Goal: Information Seeking & Learning: Learn about a topic

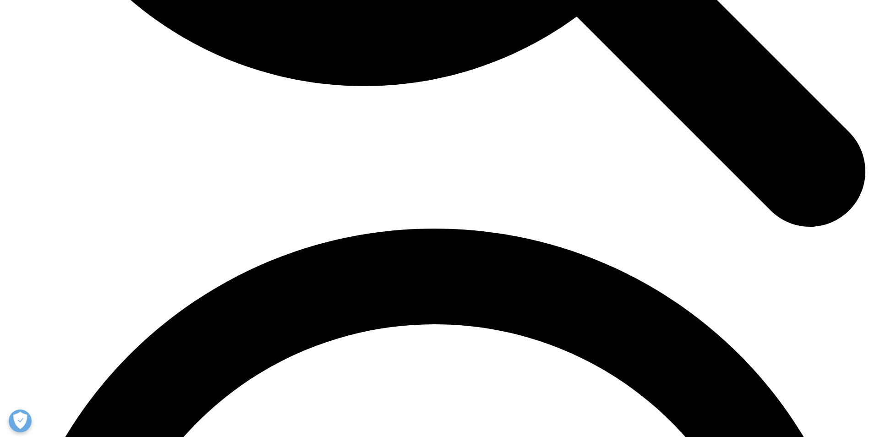
scroll to position [1741, 0]
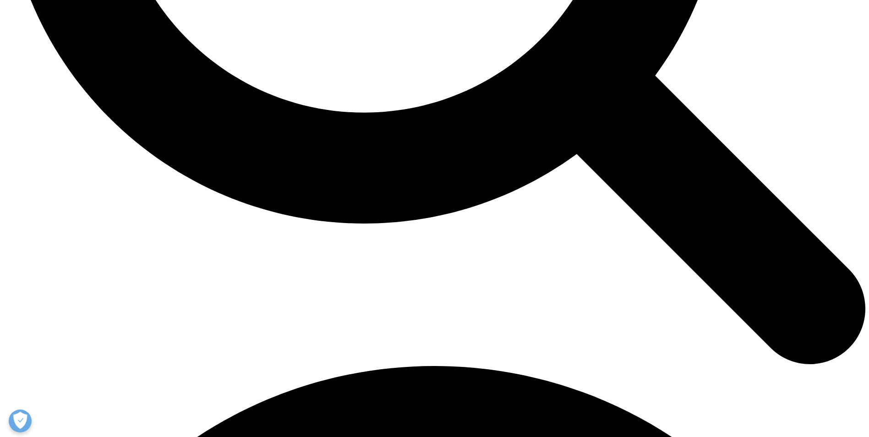
scroll to position [1467, 0]
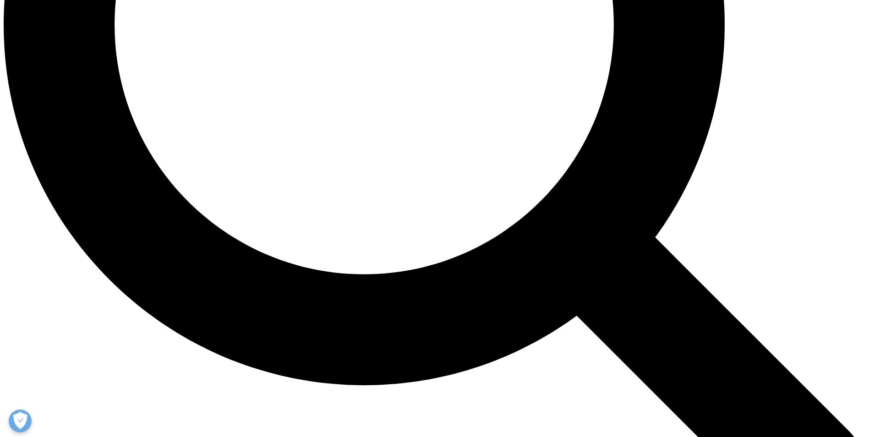
scroll to position [1208, 0]
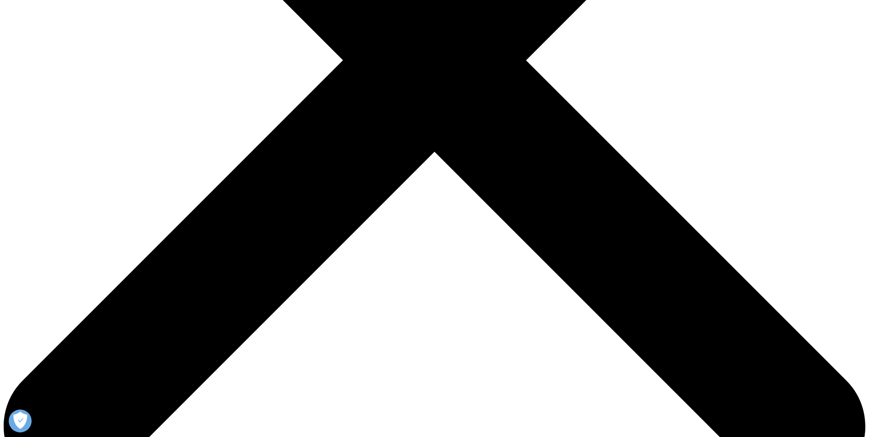
scroll to position [201, 0]
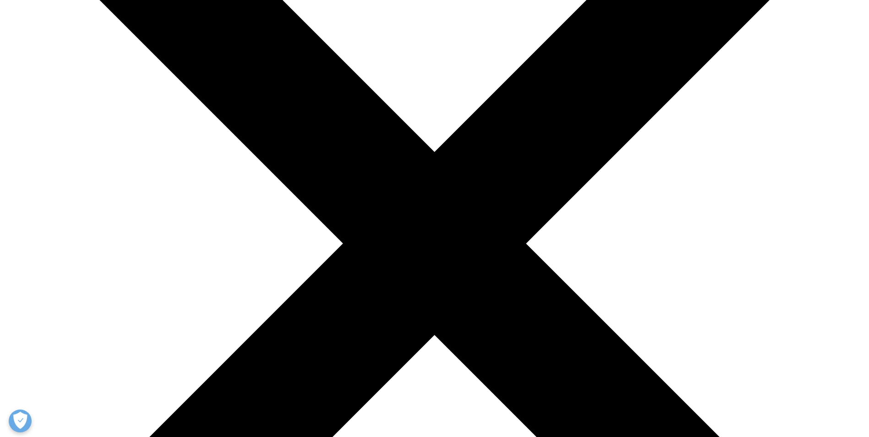
drag, startPoint x: 291, startPoint y: 96, endPoint x: 528, endPoint y: 76, distance: 237.2
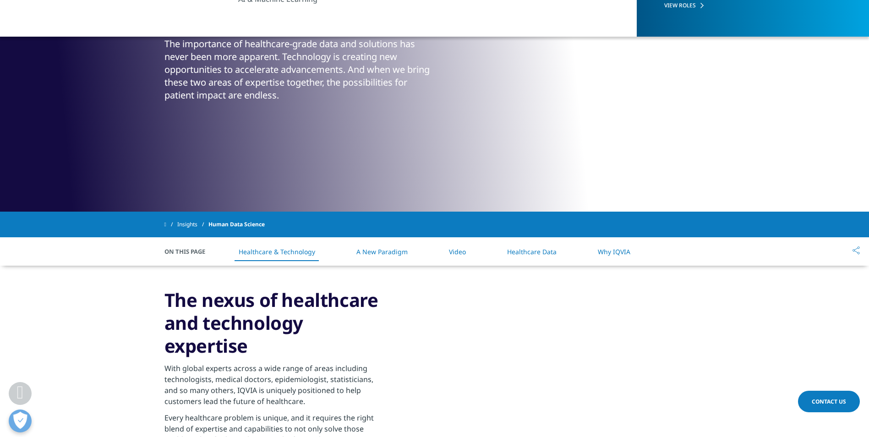
click at [526, 71] on div "Human Data Science The intersection of healthcare & technology The importance o…" at bounding box center [434, 23] width 540 height 311
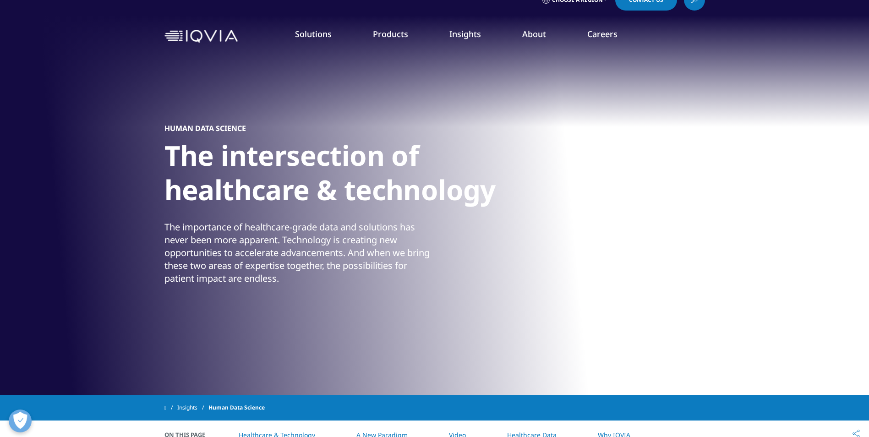
scroll to position [0, 0]
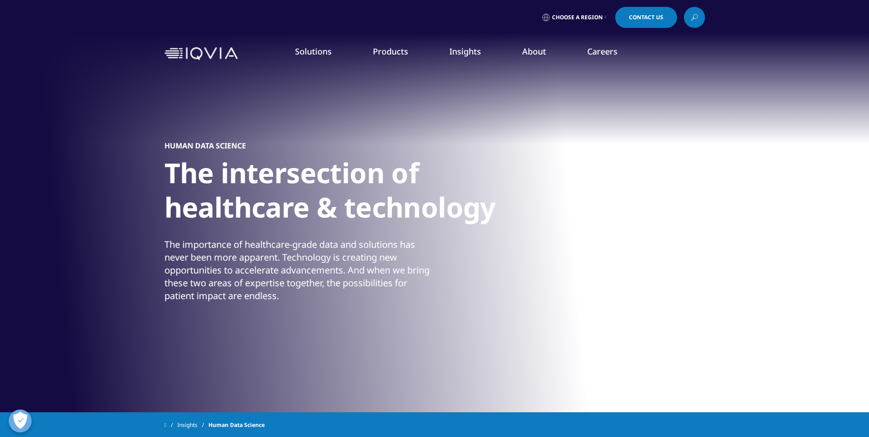
drag, startPoint x: 715, startPoint y: 235, endPoint x: 718, endPoint y: 241, distance: 7.2
click at [715, 235] on p "Data in a Day" at bounding box center [759, 240] width 126 height 18
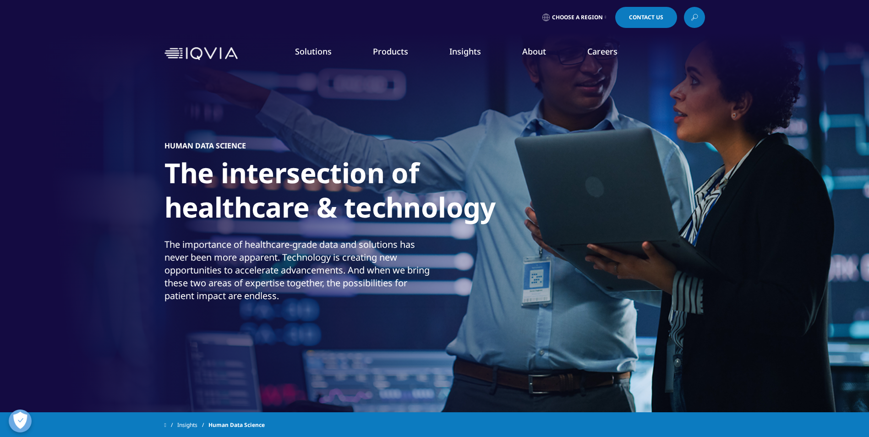
click at [725, 262] on link "LEARN MORE" at bounding box center [767, 261] width 142 height 8
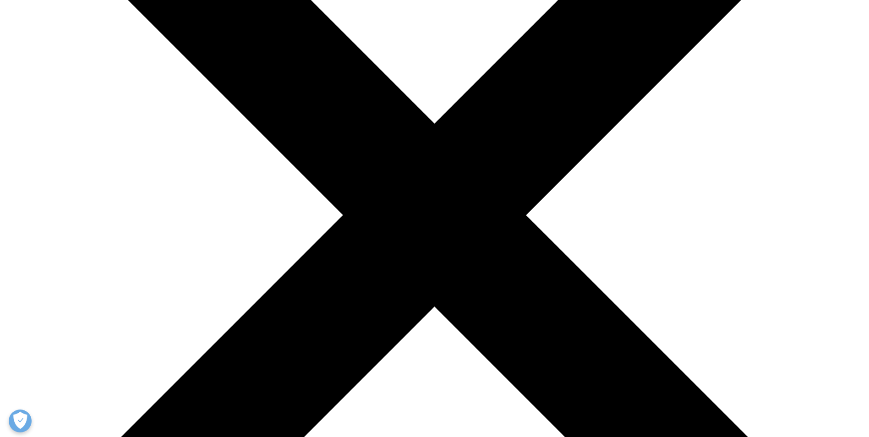
scroll to position [412, 0]
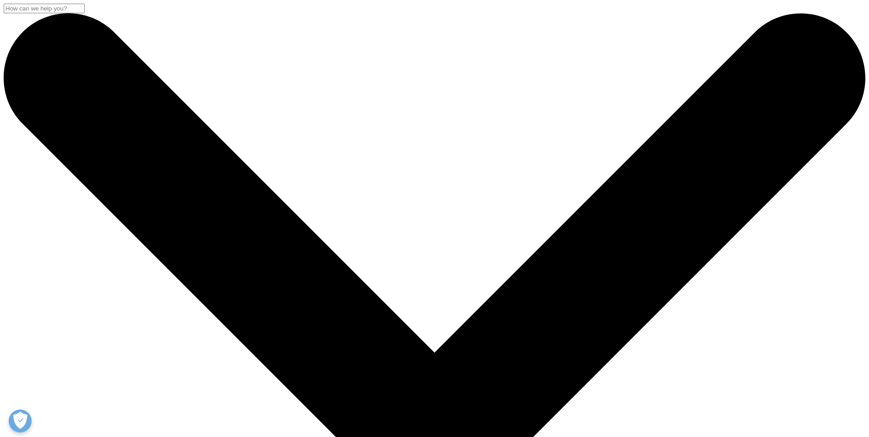
scroll to position [229, 0]
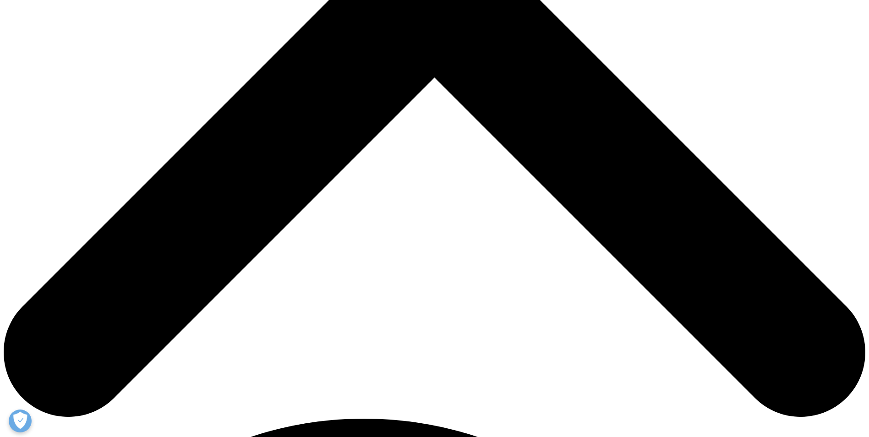
scroll to position [641, 0]
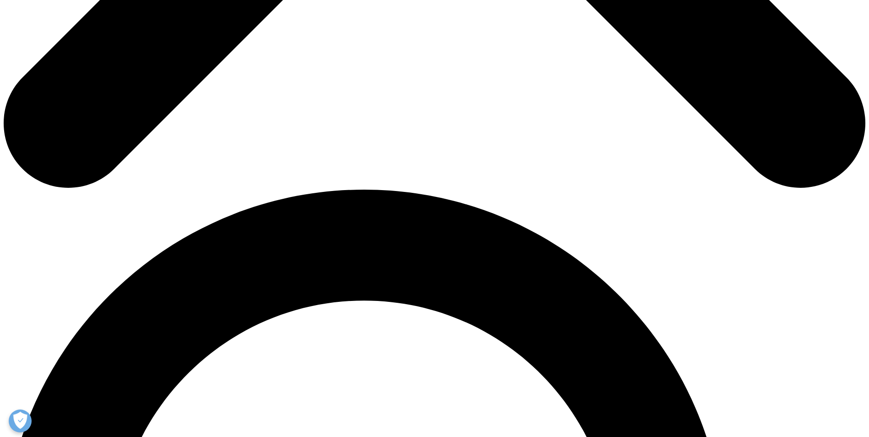
scroll to position [906, 0]
